Goal: Task Accomplishment & Management: Complete application form

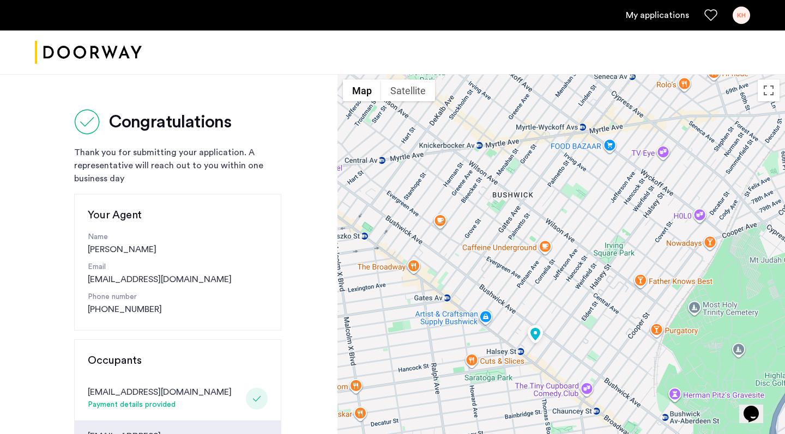
drag, startPoint x: 541, startPoint y: 373, endPoint x: 513, endPoint y: 317, distance: 62.4
click at [513, 317] on div at bounding box center [560, 401] width 447 height 654
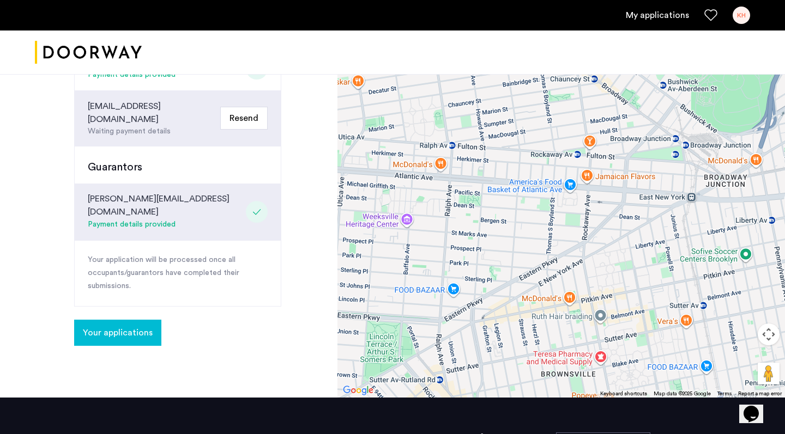
scroll to position [338, 0]
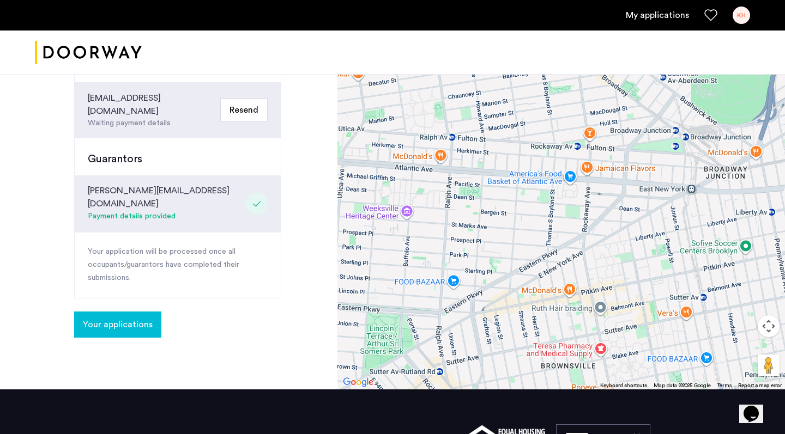
click at [135, 312] on button "Your applications" at bounding box center [117, 325] width 87 height 26
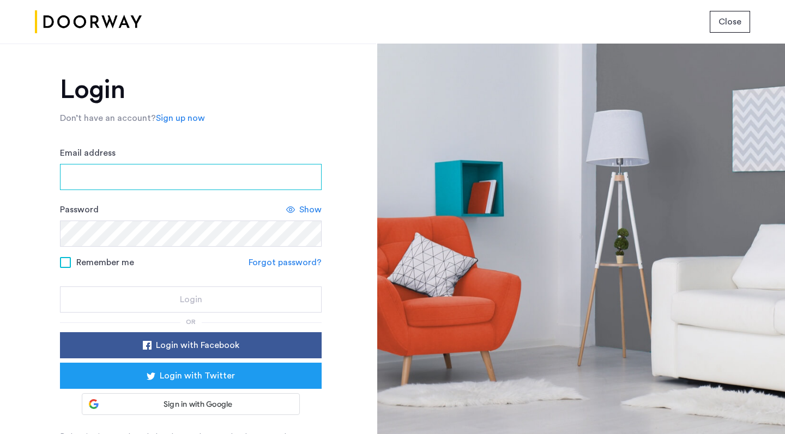
type input "**********"
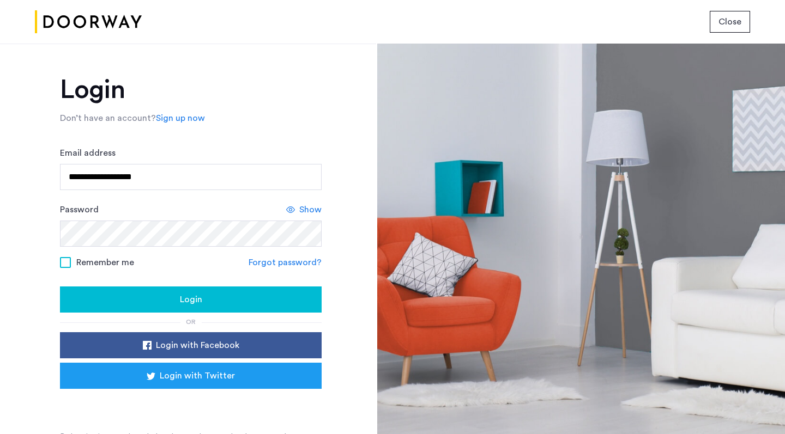
click at [180, 305] on span "Login" at bounding box center [191, 299] width 22 height 13
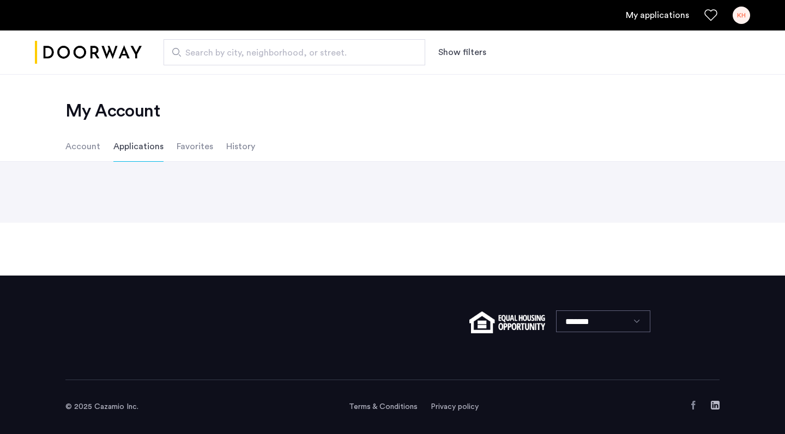
click at [64, 266] on div "My Account Account Applications Favorites History Back page 1 / 1 You're on pag…" at bounding box center [392, 175] width 785 height 202
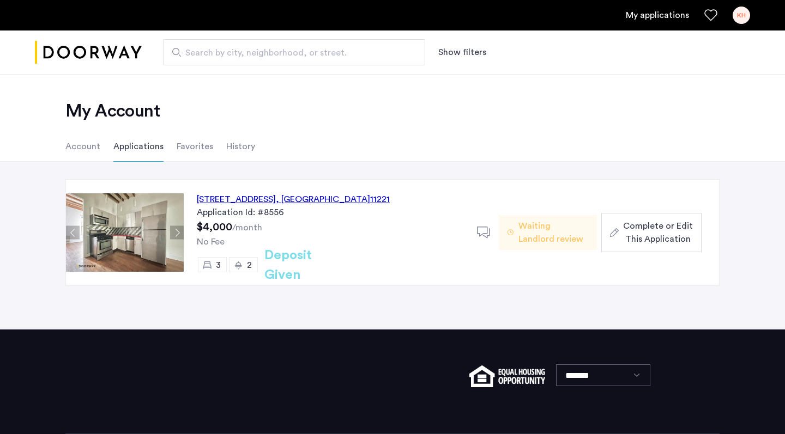
click at [557, 234] on span "Waiting Landlord review" at bounding box center [553, 233] width 70 height 26
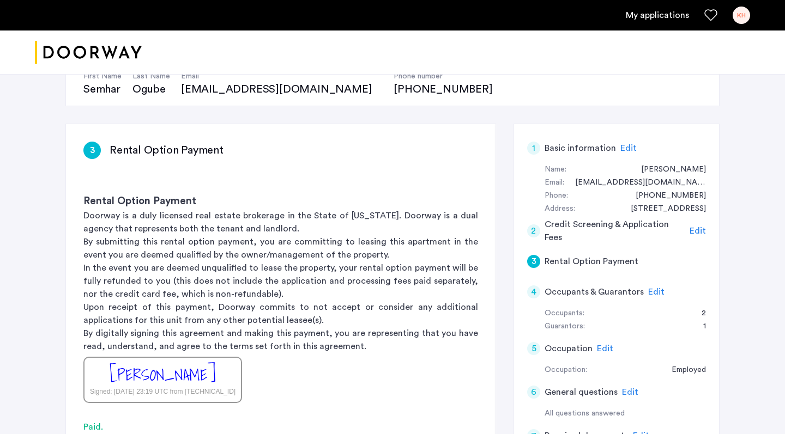
scroll to position [127, 0]
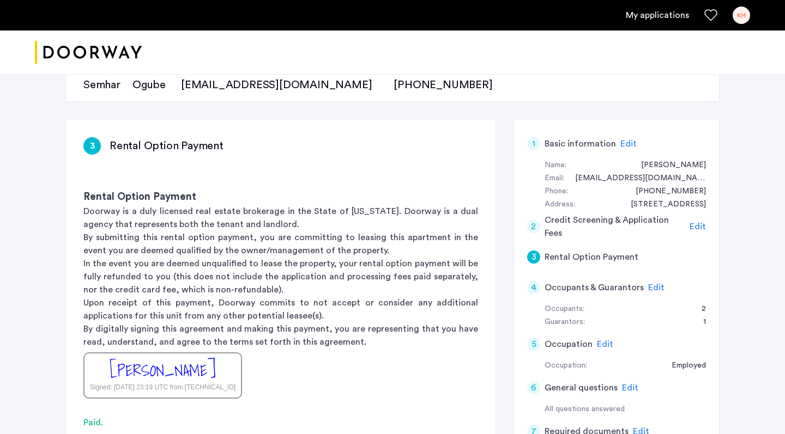
click at [701, 306] on div "2" at bounding box center [697, 309] width 15 height 13
click at [613, 287] on h5 "Occupants & Guarantors" at bounding box center [593, 287] width 99 height 13
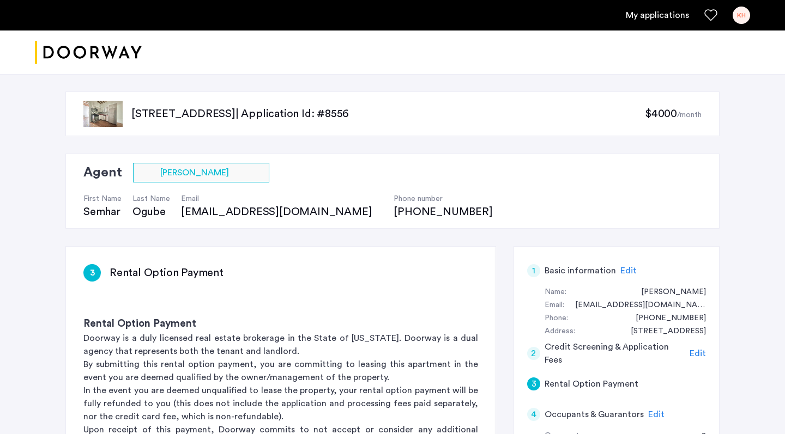
scroll to position [0, 0]
click at [651, 20] on link "My applications" at bounding box center [657, 15] width 63 height 13
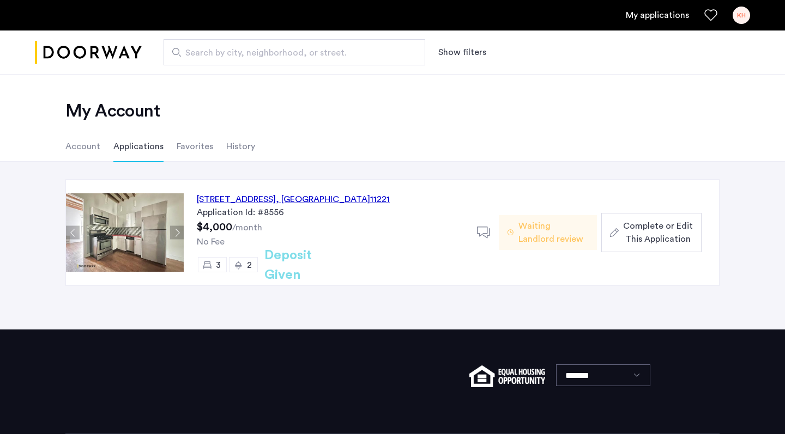
click at [189, 154] on li "Favorites" at bounding box center [195, 146] width 37 height 31
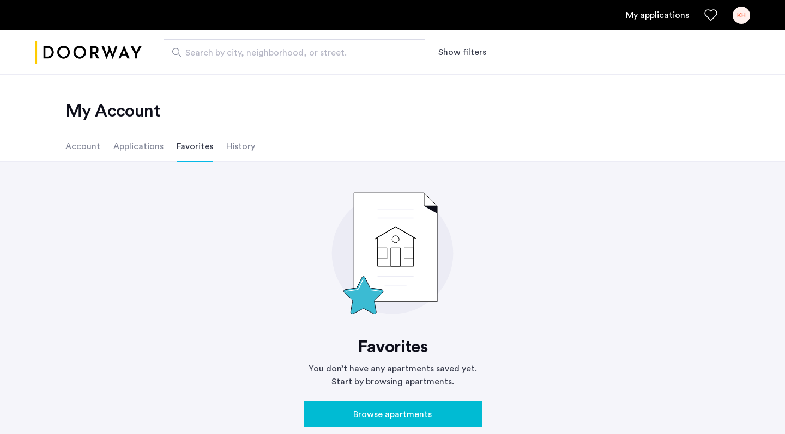
click at [230, 149] on li "History" at bounding box center [240, 146] width 29 height 31
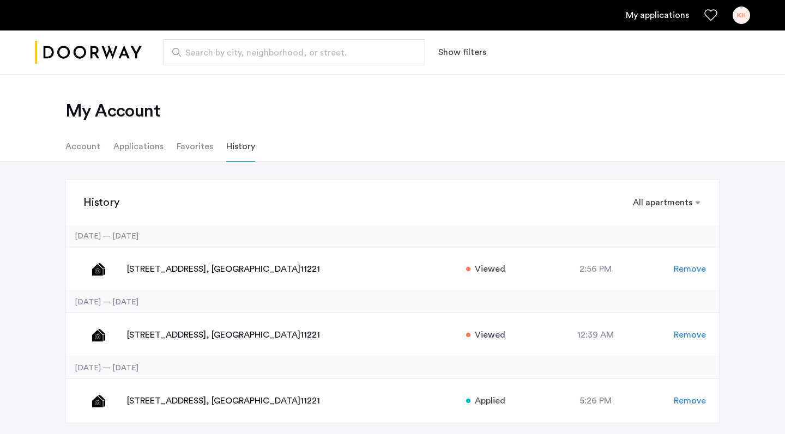
click at [74, 153] on li "Account" at bounding box center [82, 146] width 35 height 31
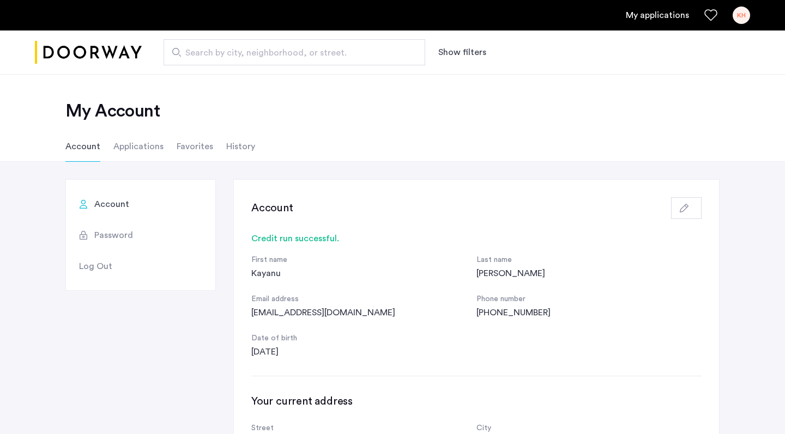
click at [149, 153] on li "Applications" at bounding box center [138, 146] width 50 height 31
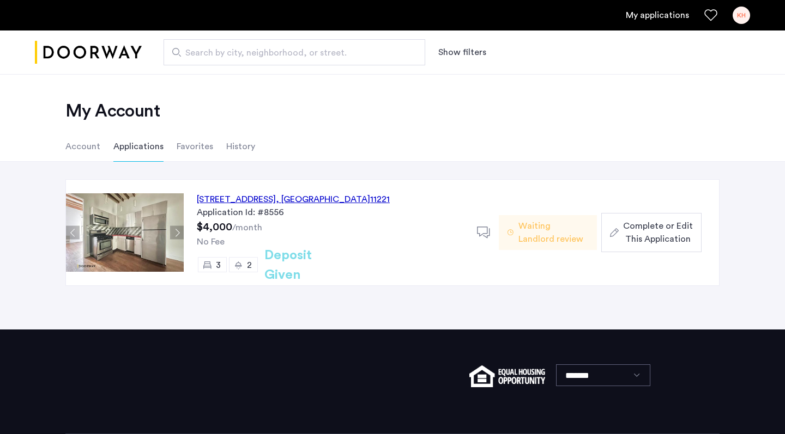
click at [174, 232] on button "Next apartment" at bounding box center [177, 233] width 14 height 14
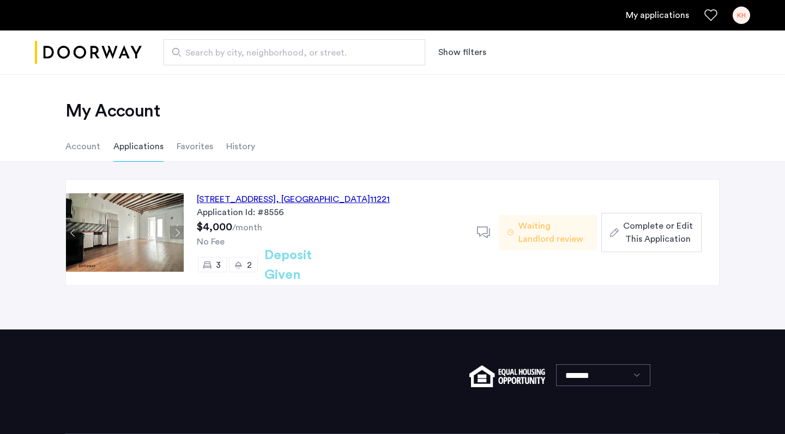
click at [75, 231] on button "Previous apartment" at bounding box center [73, 233] width 14 height 14
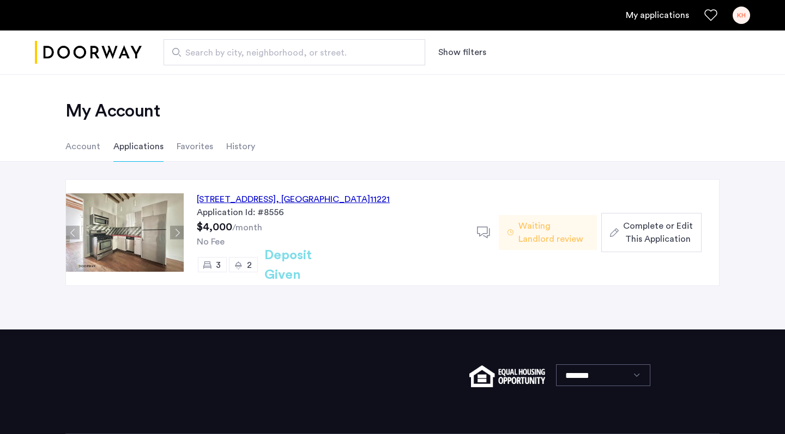
click at [123, 229] on img at bounding box center [125, 232] width 118 height 78
click at [184, 233] on div "[STREET_ADDRESS] Application Id: #8556 $4,000 /month No Fee 3 2 Deposit Given" at bounding box center [330, 233] width 293 height 106
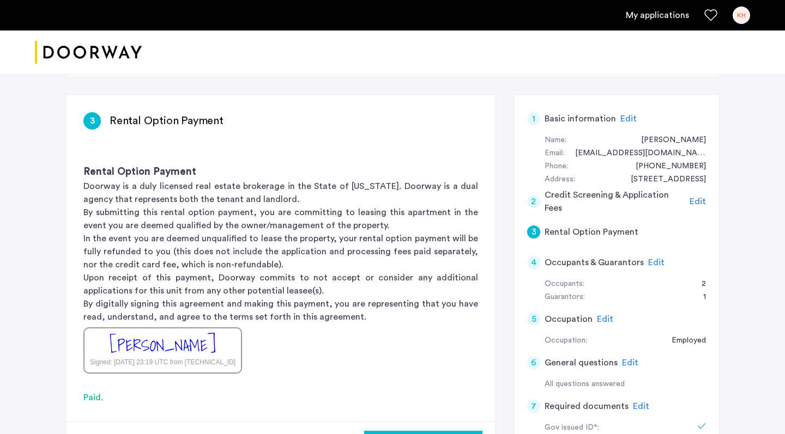
scroll to position [152, 0]
click at [648, 262] on span "Edit" at bounding box center [656, 262] width 16 height 9
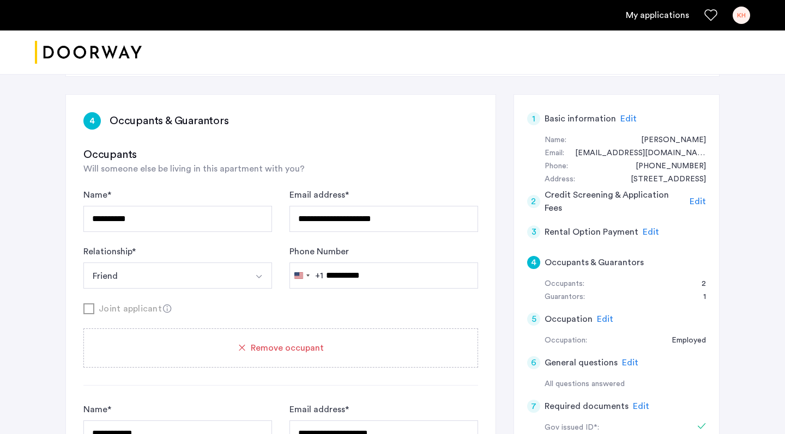
click at [645, 229] on span "Edit" at bounding box center [650, 232] width 16 height 9
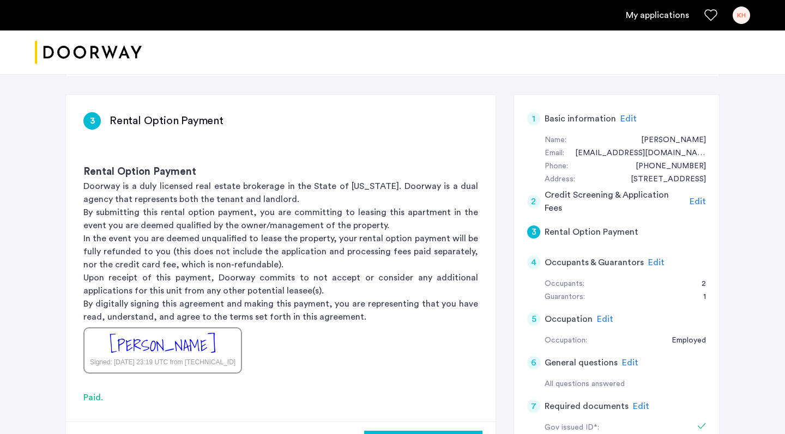
click at [526, 265] on div "1 Basic information Edit Name: [PERSON_NAME] Email: [EMAIL_ADDRESS][DOMAIN_NAME…" at bounding box center [616, 371] width 206 height 555
click at [535, 261] on div "4" at bounding box center [533, 262] width 13 height 13
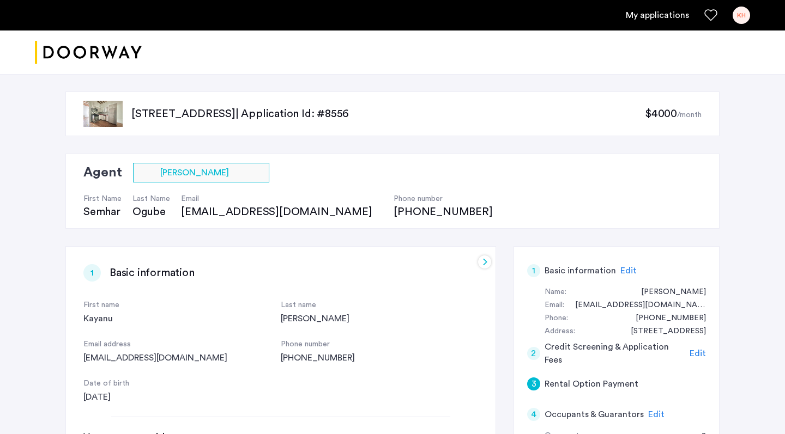
scroll to position [0, 0]
